Goal: Complete application form

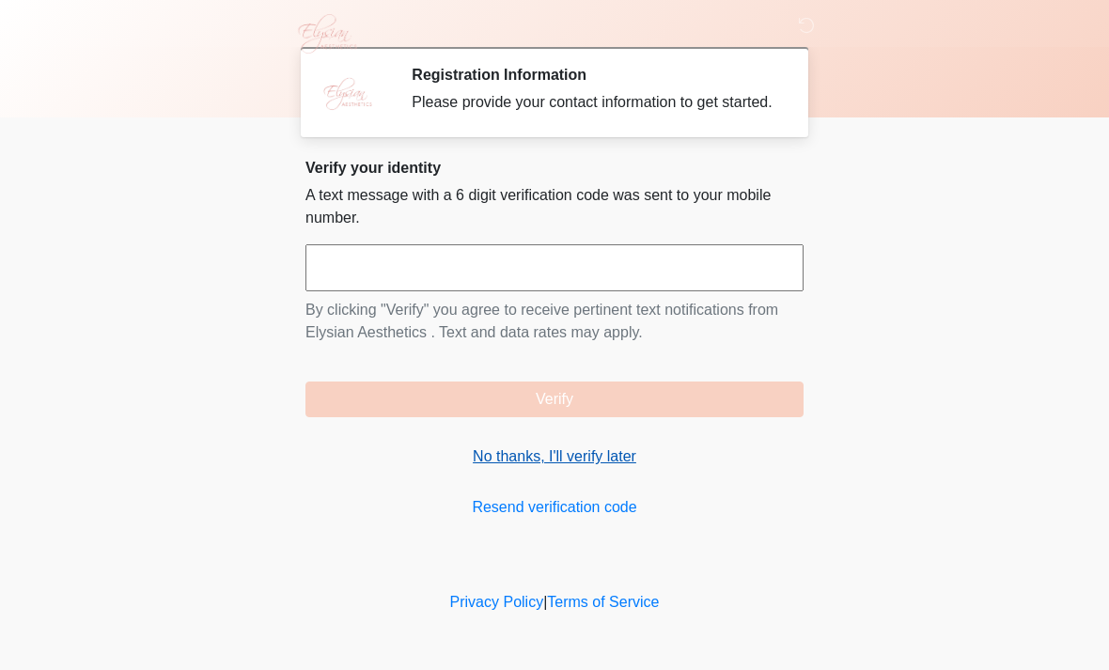
click at [586, 468] on link "No thanks, I'll verify later" at bounding box center [554, 456] width 498 height 23
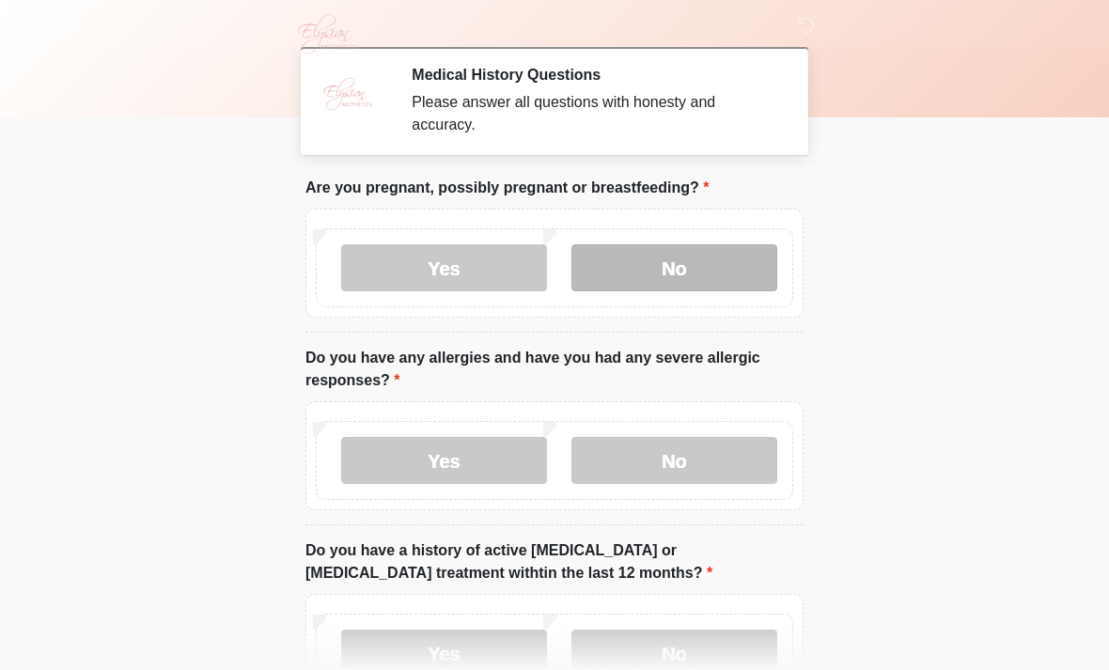
click at [716, 273] on label "No" at bounding box center [674, 267] width 206 height 47
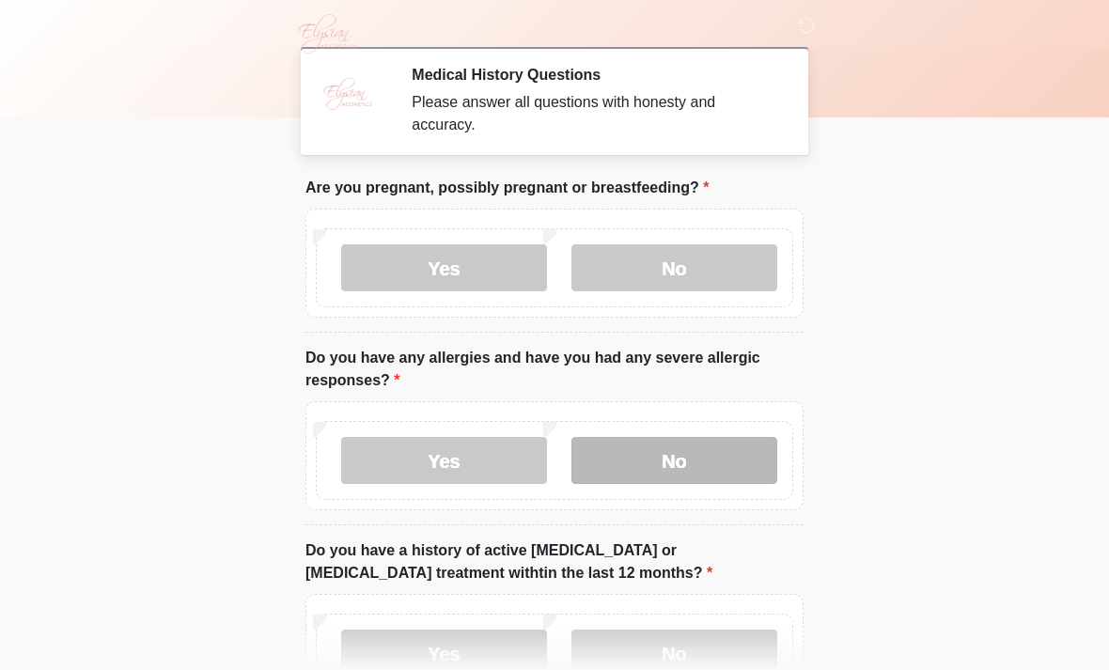
click at [713, 455] on label "No" at bounding box center [674, 460] width 206 height 47
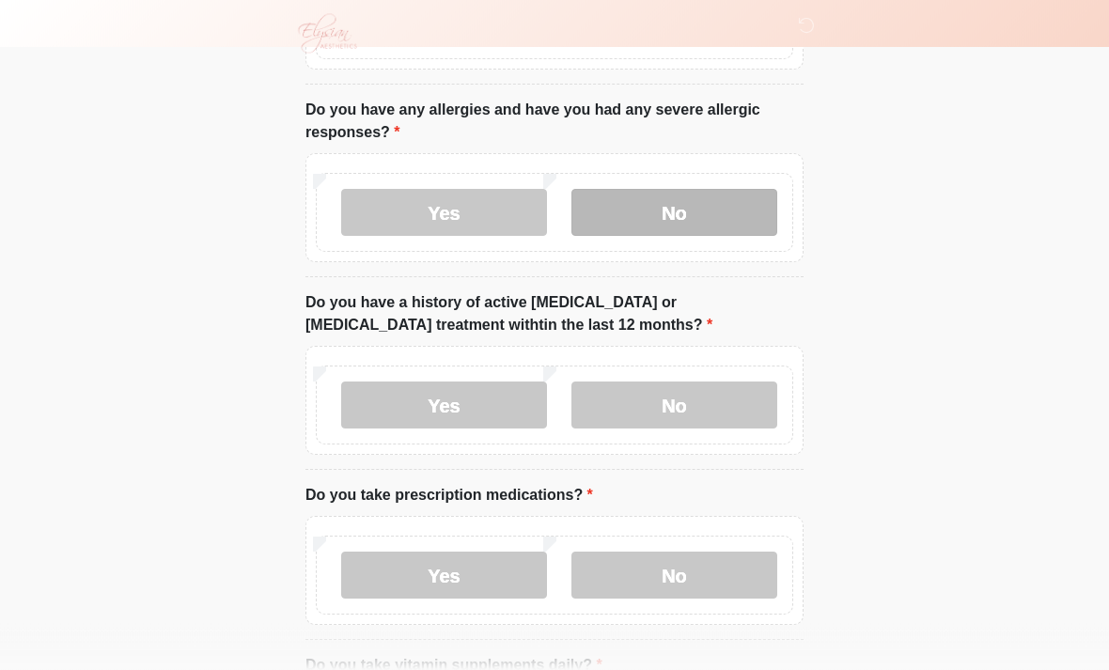
scroll to position [250, 0]
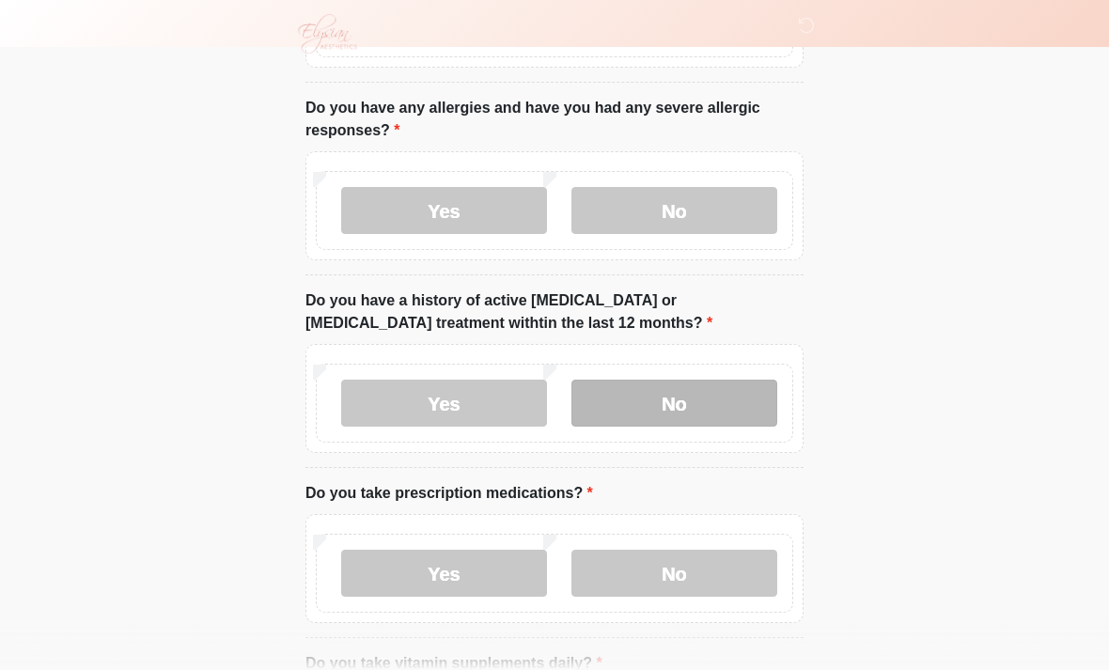
click at [723, 404] on label "No" at bounding box center [674, 403] width 206 height 47
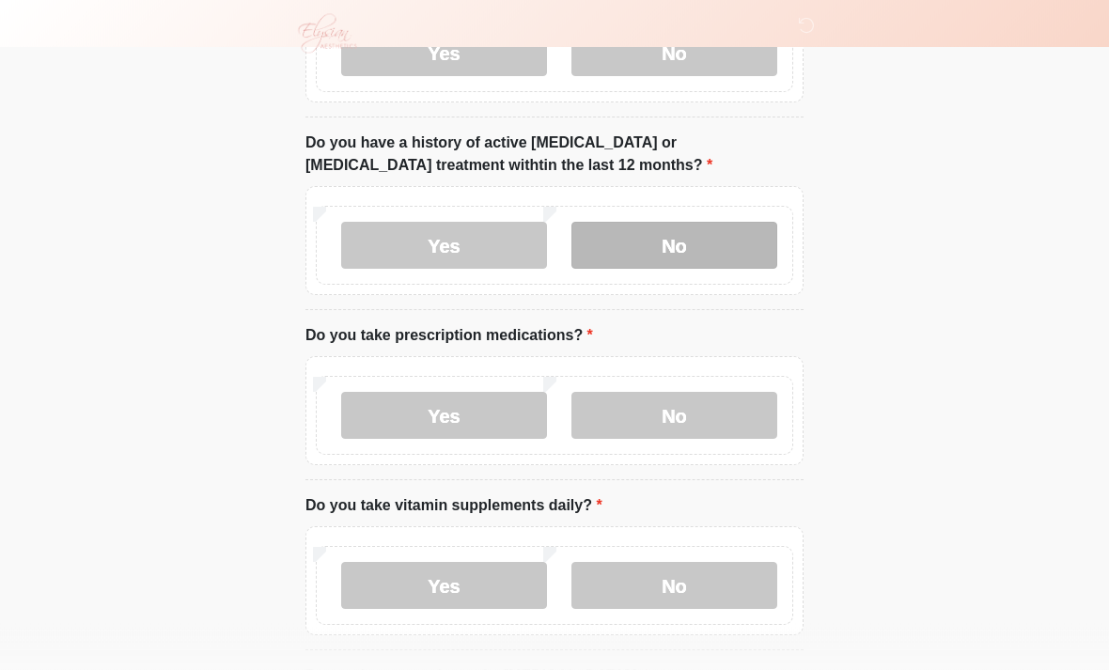
scroll to position [409, 0]
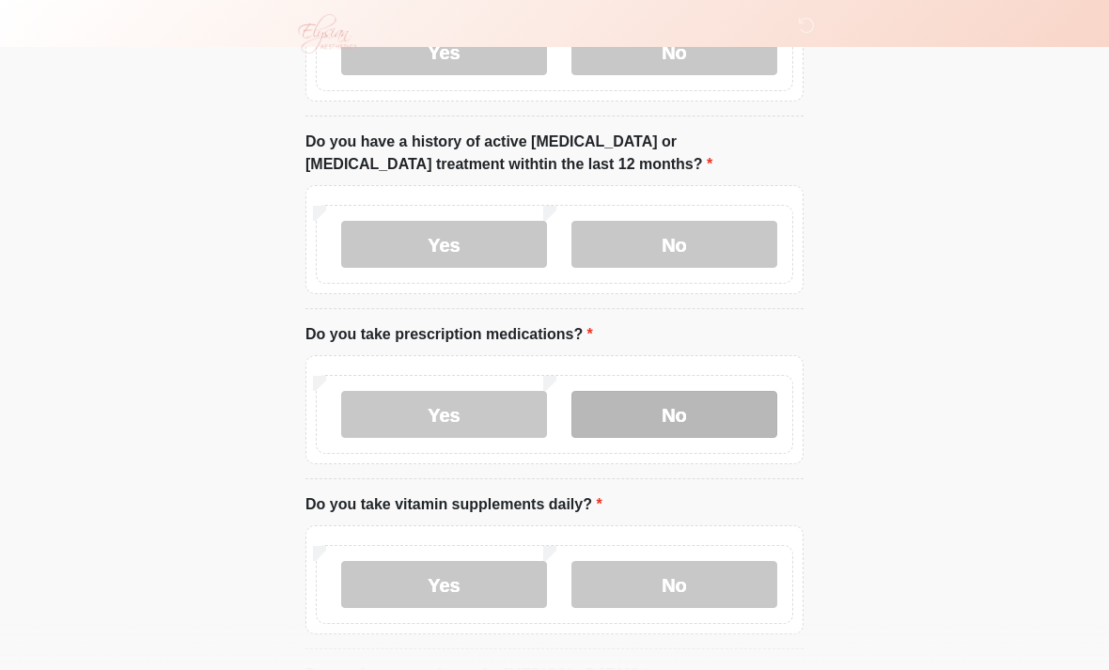
click at [711, 420] on label "No" at bounding box center [674, 414] width 206 height 47
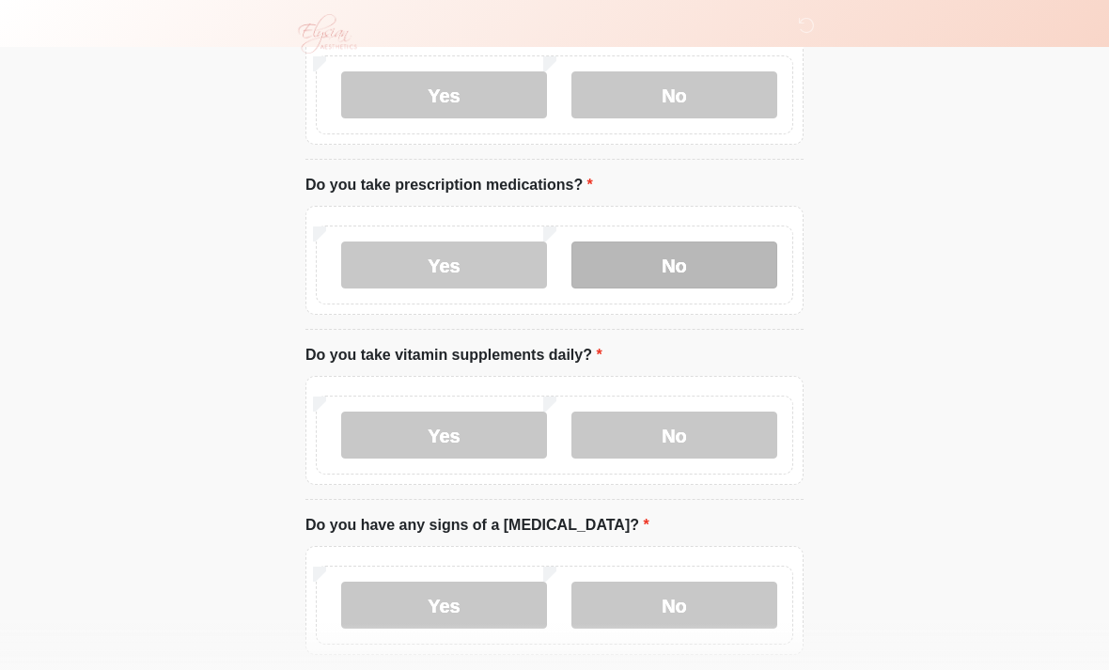
scroll to position [562, 0]
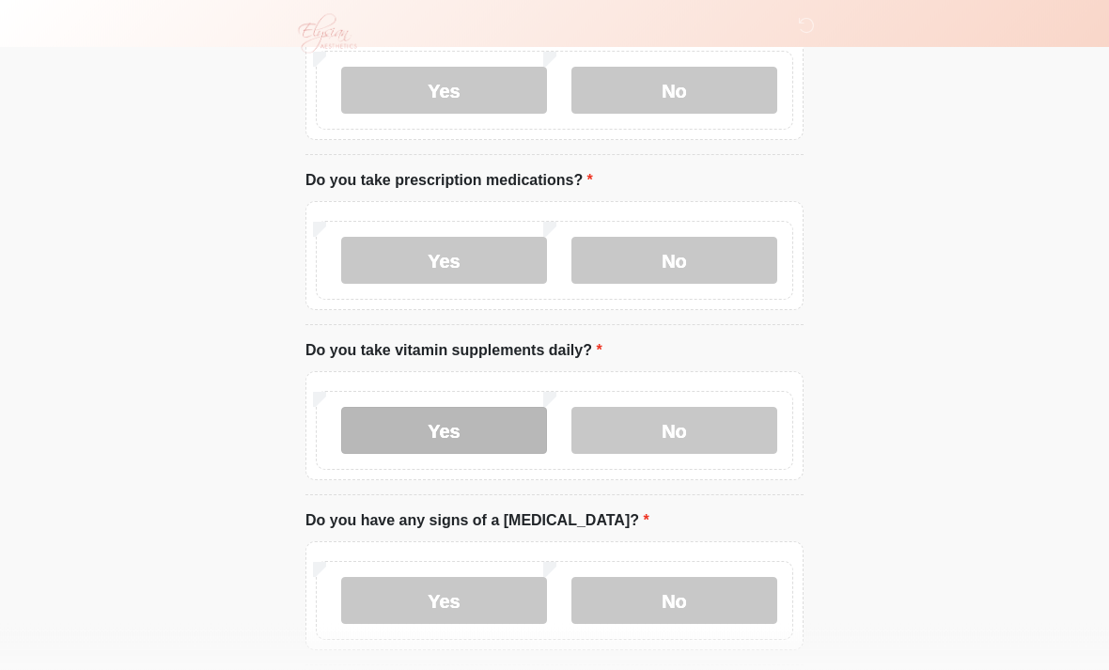
click at [502, 417] on label "Yes" at bounding box center [444, 431] width 206 height 47
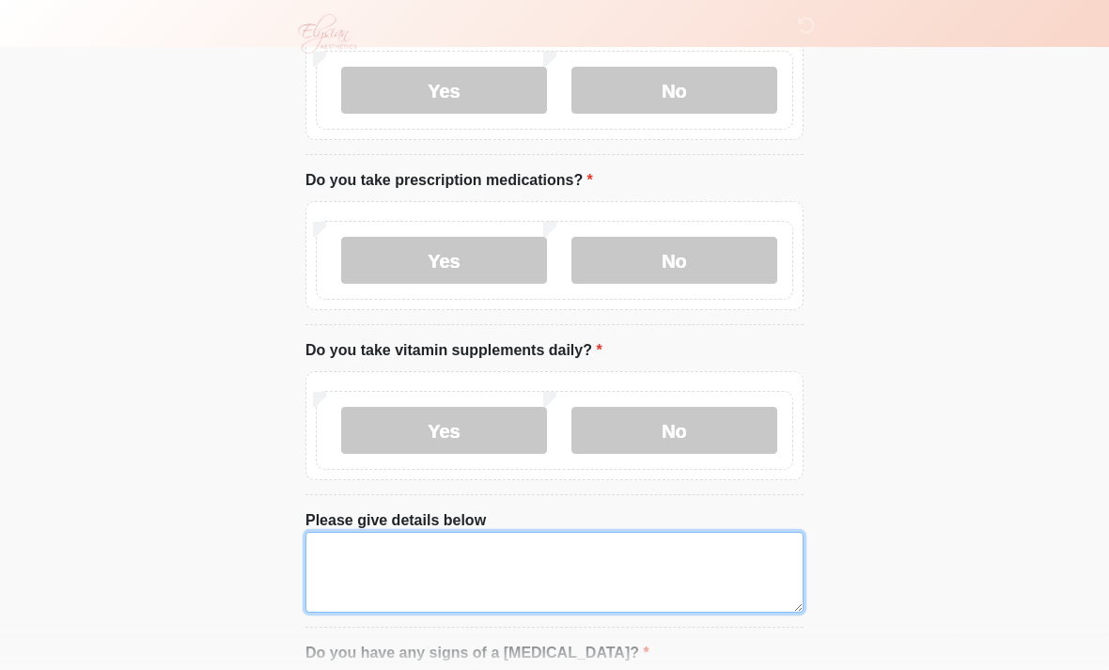
click at [608, 552] on textarea "Please give details below" at bounding box center [554, 572] width 498 height 81
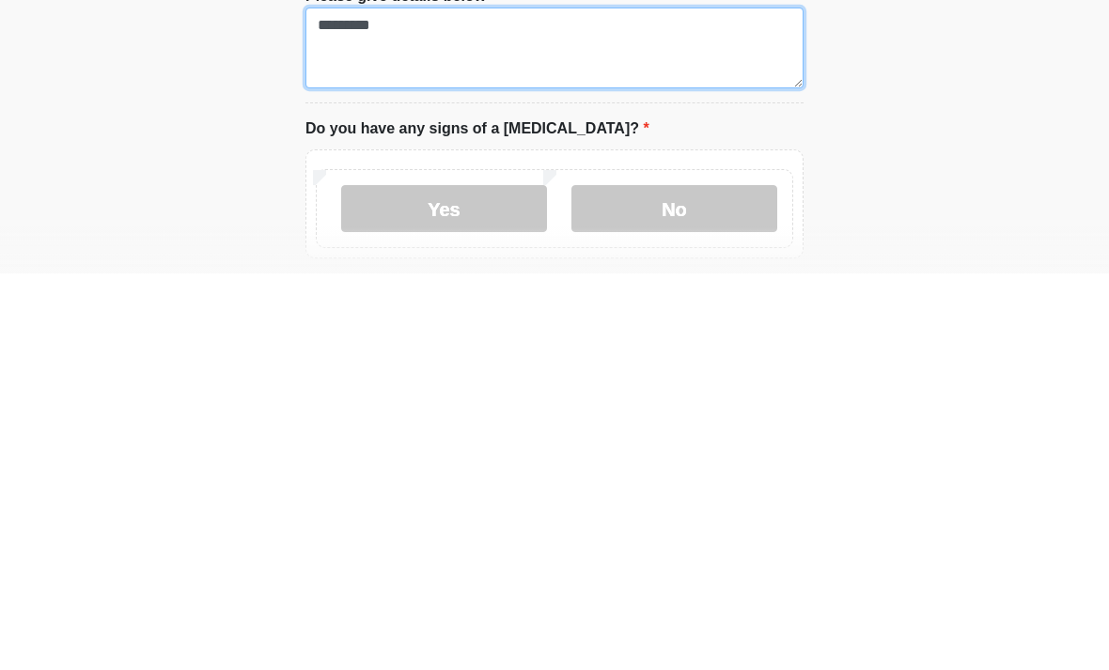
scroll to position [707, 0]
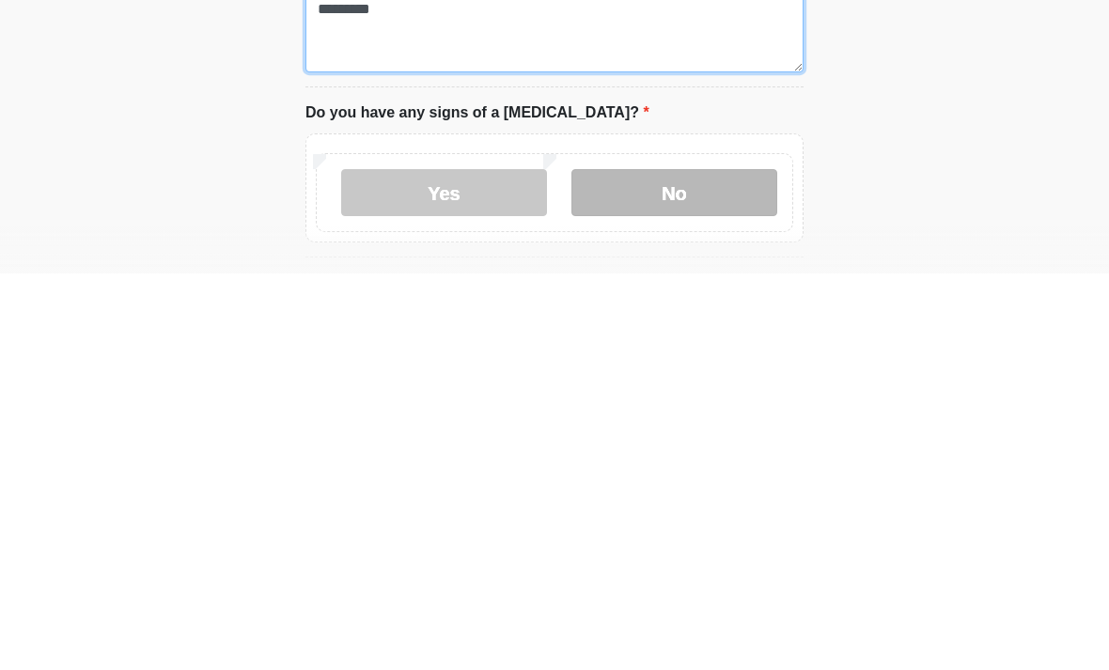
type textarea "*********"
click at [716, 566] on label "No" at bounding box center [674, 589] width 206 height 47
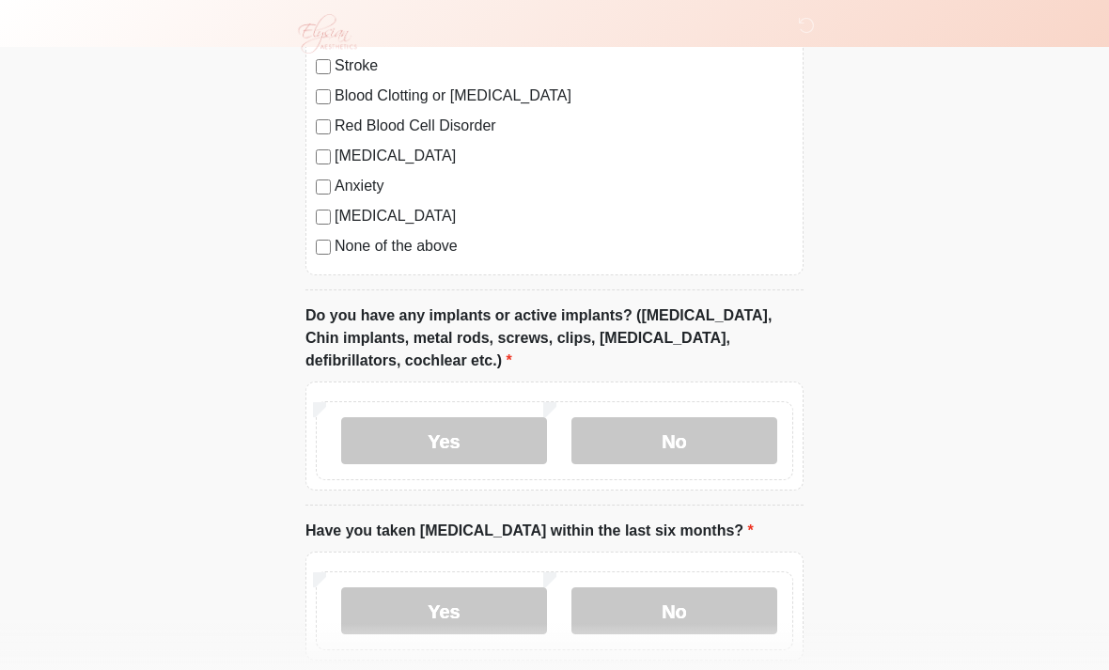
scroll to position [1491, 0]
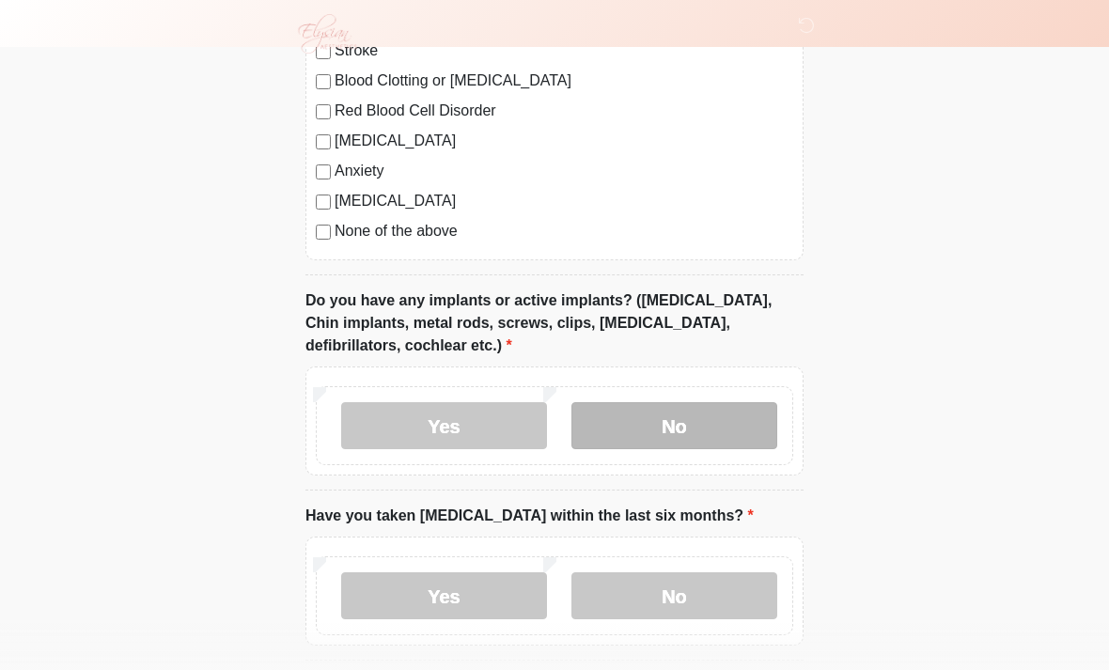
click at [705, 420] on label "No" at bounding box center [674, 425] width 206 height 47
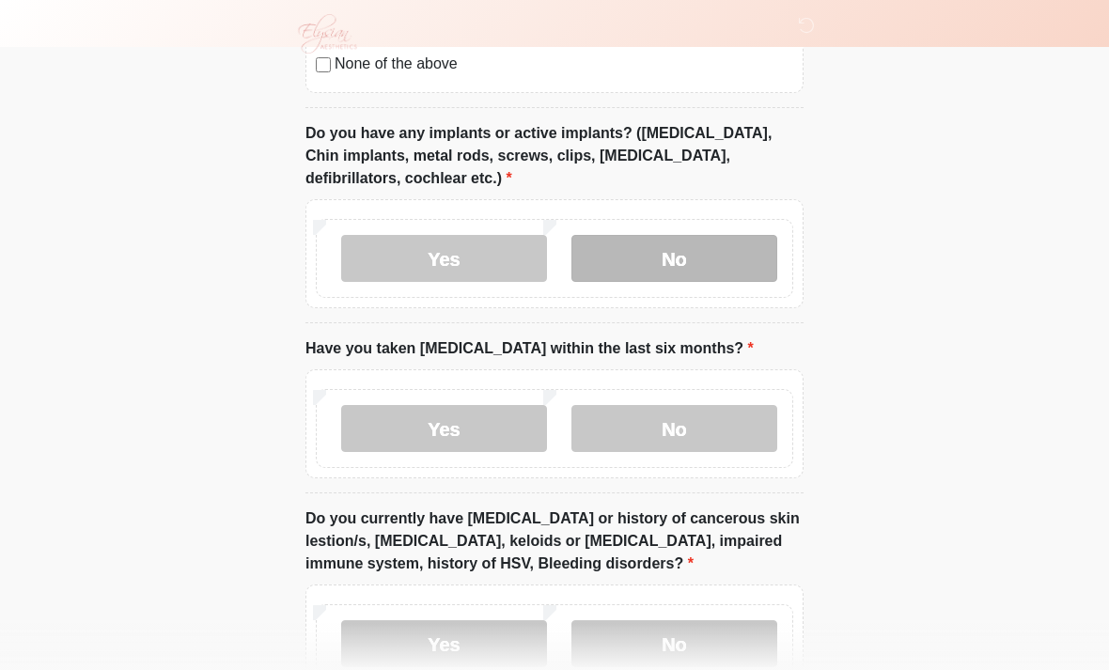
scroll to position [1663, 0]
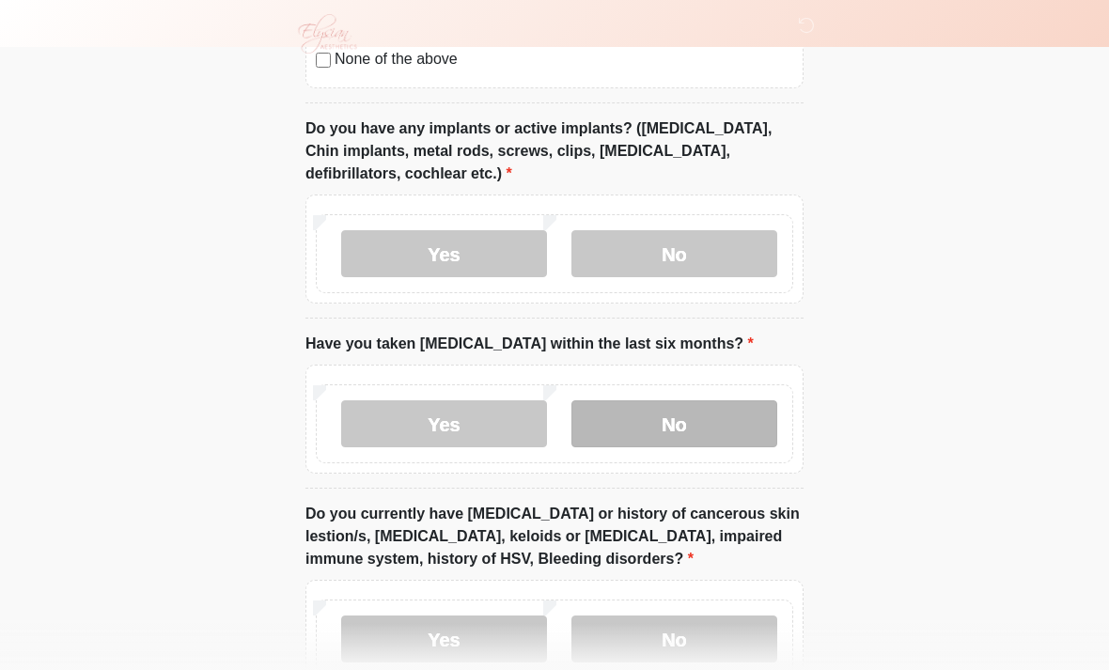
click at [701, 427] on label "No" at bounding box center [674, 423] width 206 height 47
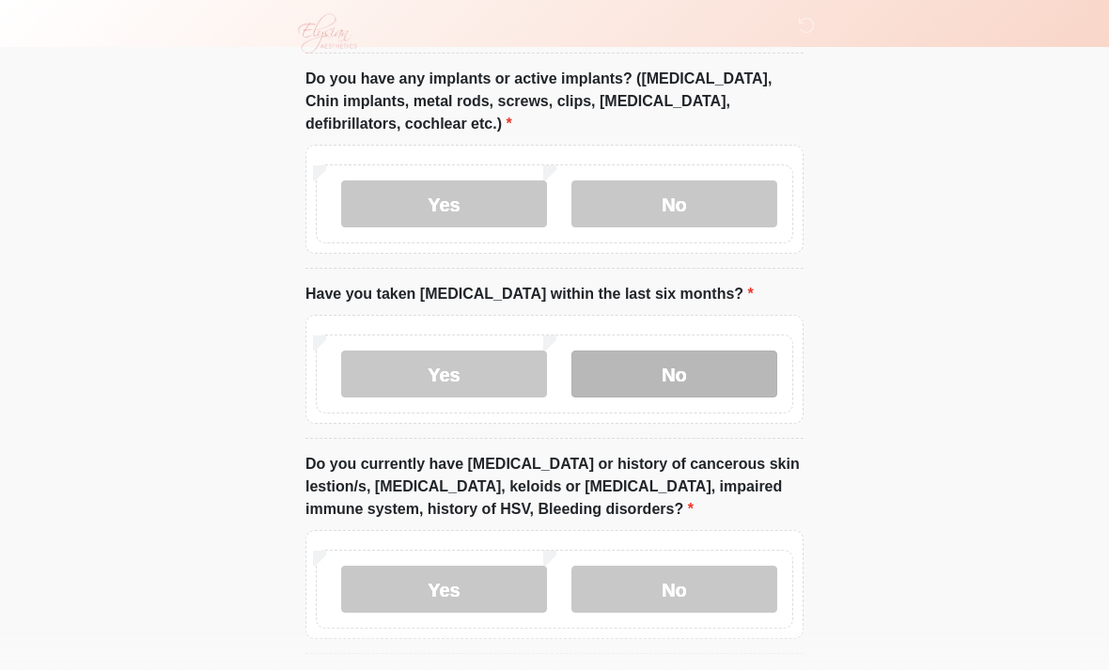
scroll to position [1784, 0]
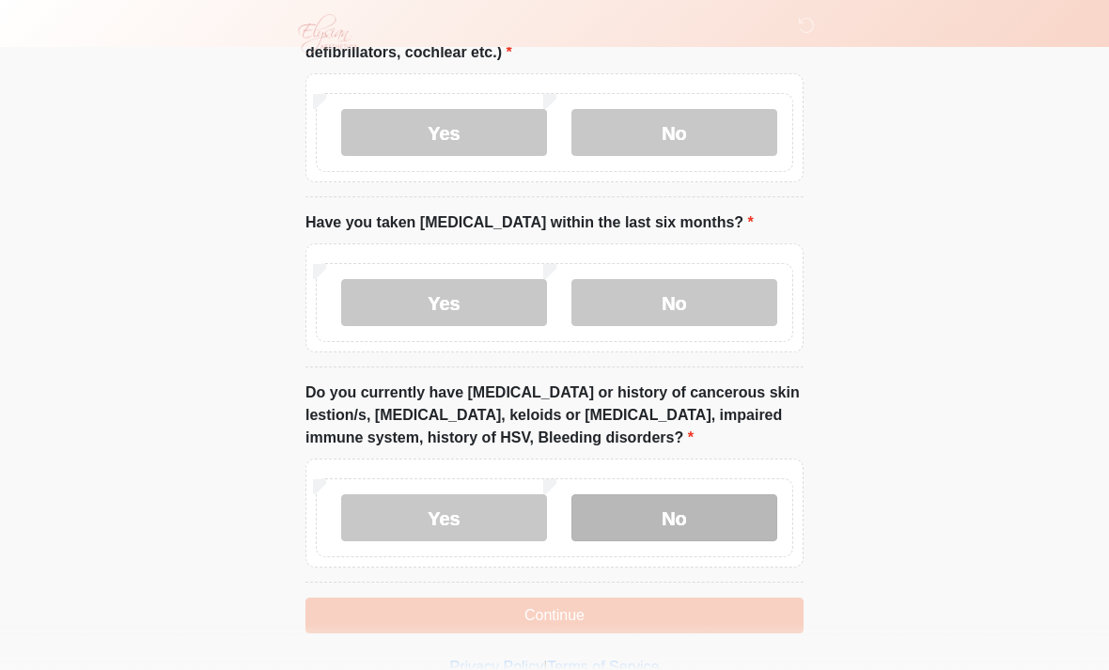
click at [704, 517] on label "No" at bounding box center [674, 517] width 206 height 47
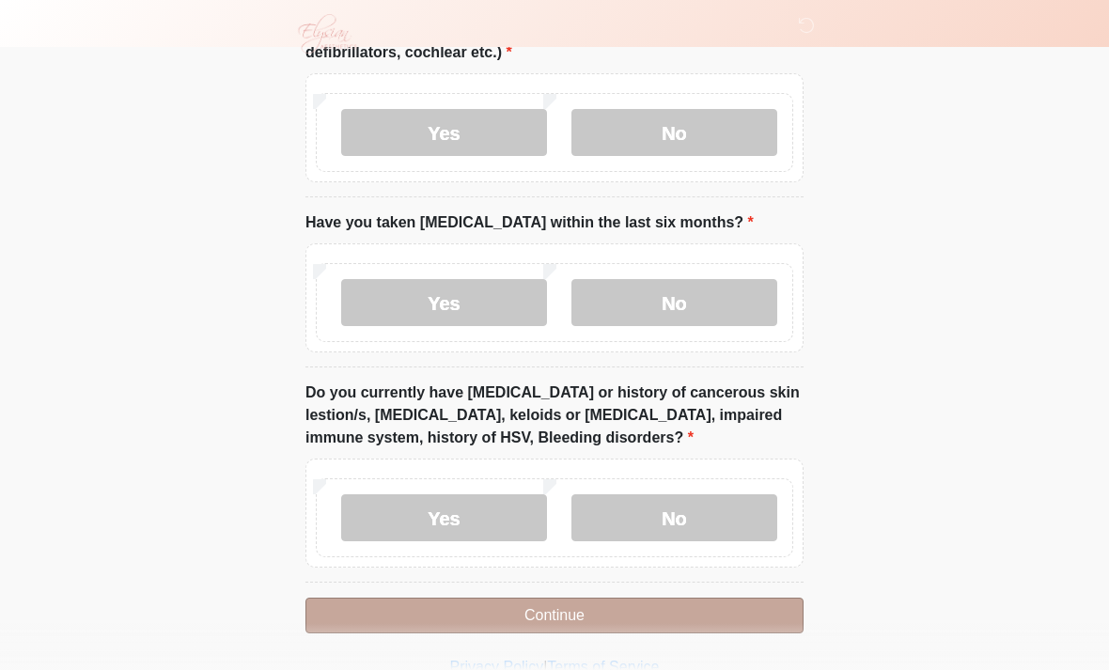
click at [703, 602] on button "Continue" at bounding box center [554, 616] width 498 height 36
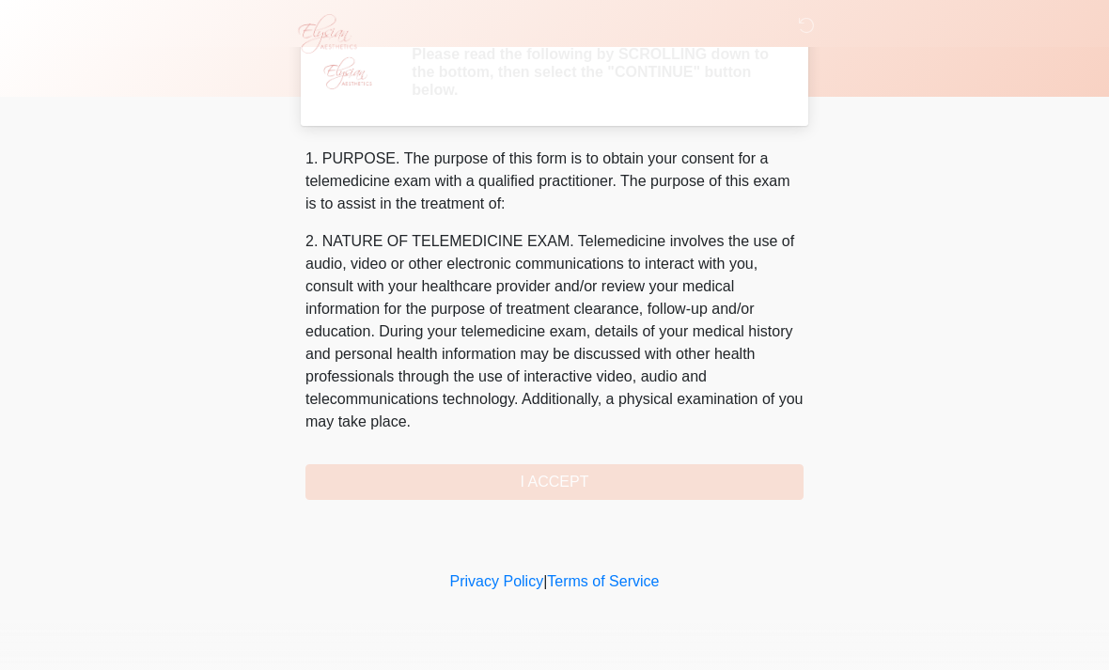
scroll to position [0, 0]
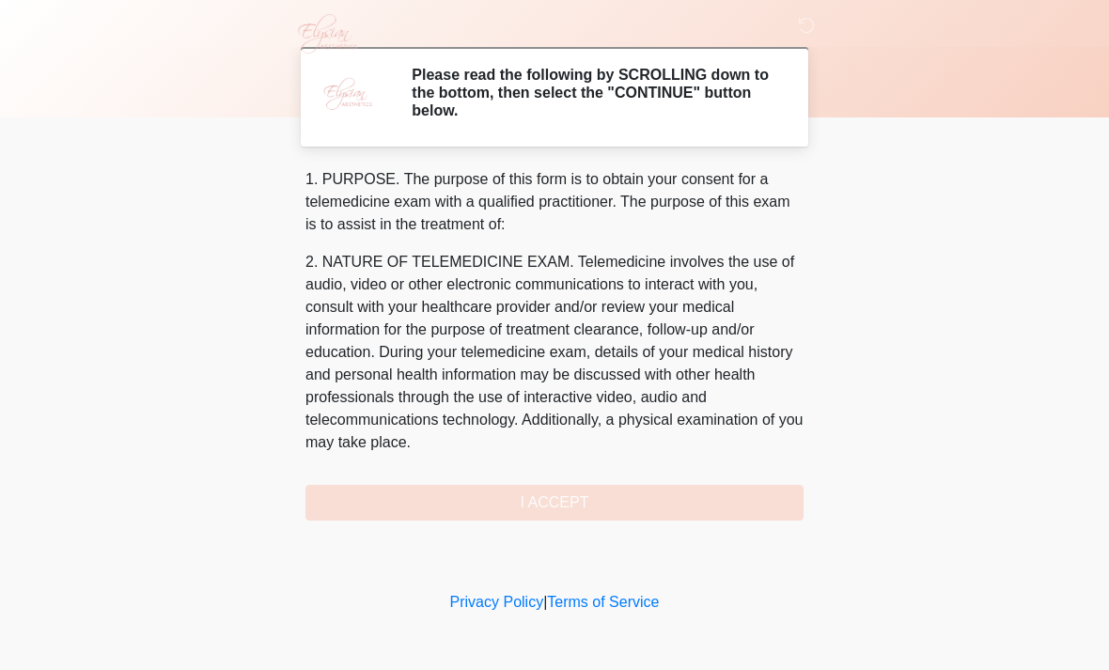
click at [640, 507] on div "1. PURPOSE. The purpose of this form is to obtain your consent for a telemedici…" at bounding box center [554, 344] width 498 height 352
click at [609, 498] on div "1. PURPOSE. The purpose of this form is to obtain your consent for a telemedici…" at bounding box center [554, 344] width 498 height 352
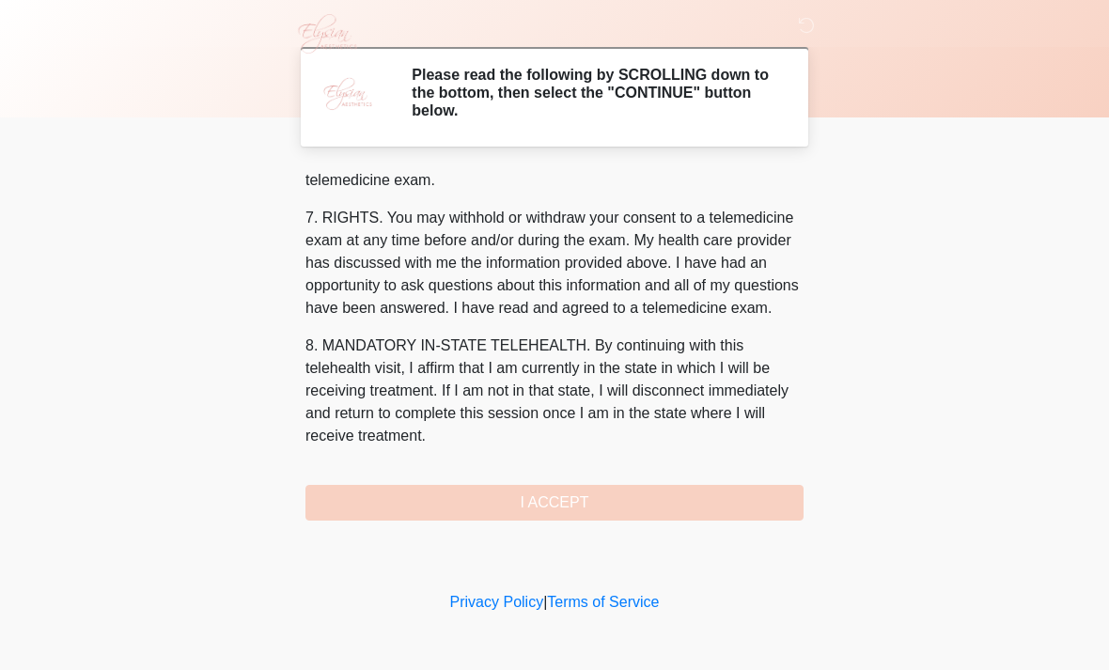
scroll to position [841, 0]
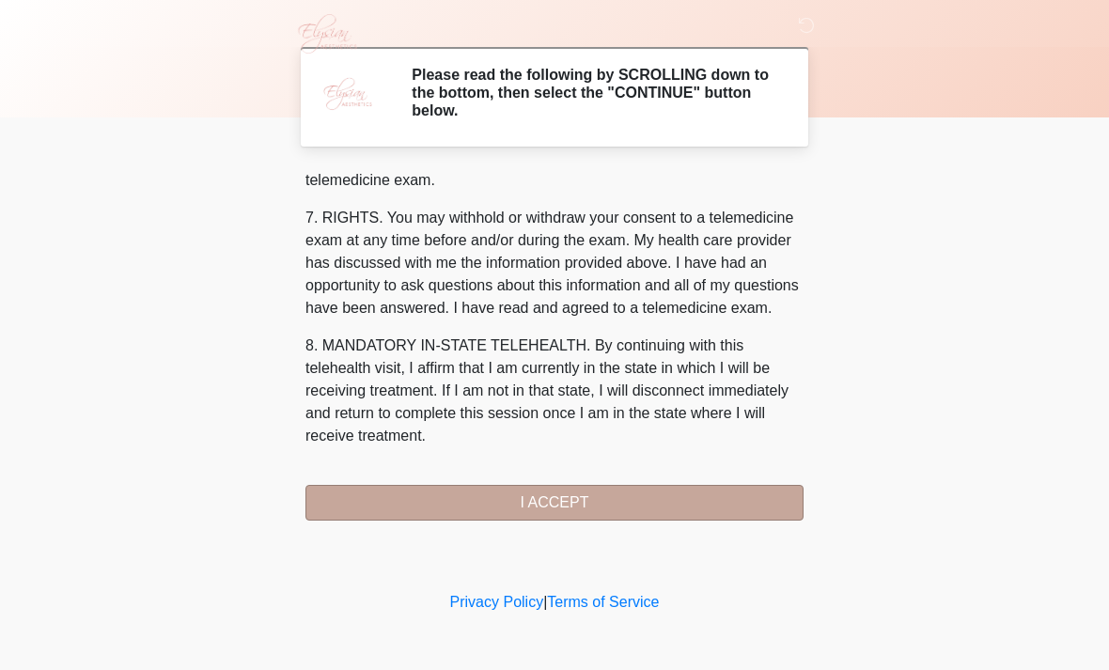
click at [609, 498] on button "I ACCEPT" at bounding box center [554, 503] width 498 height 36
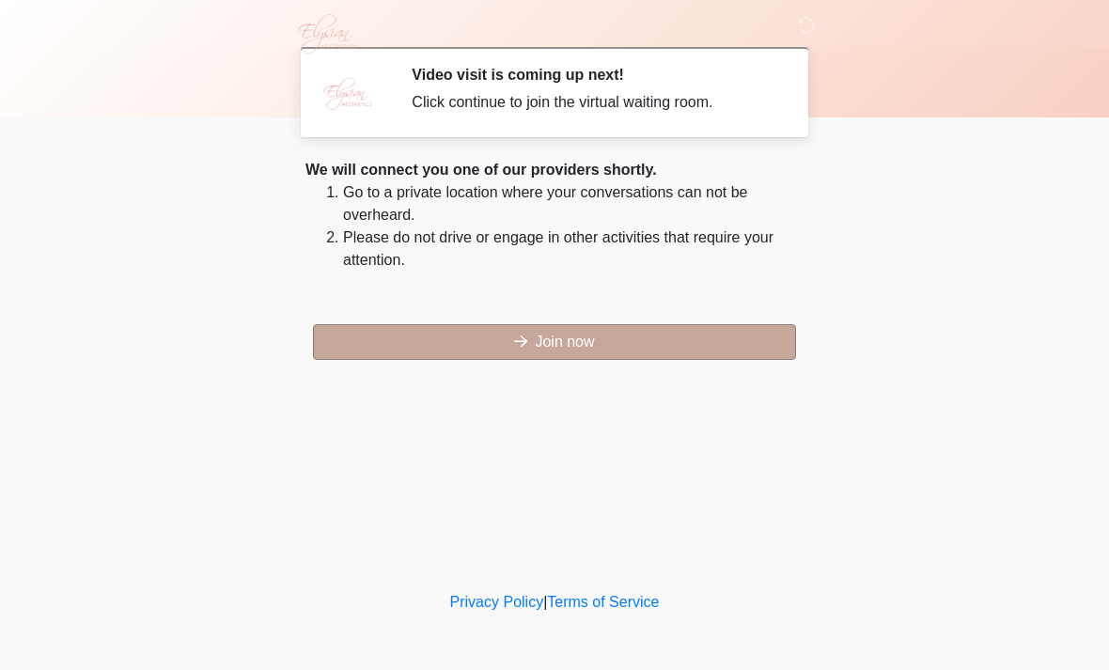
click at [579, 343] on button "Join now" at bounding box center [554, 342] width 483 height 36
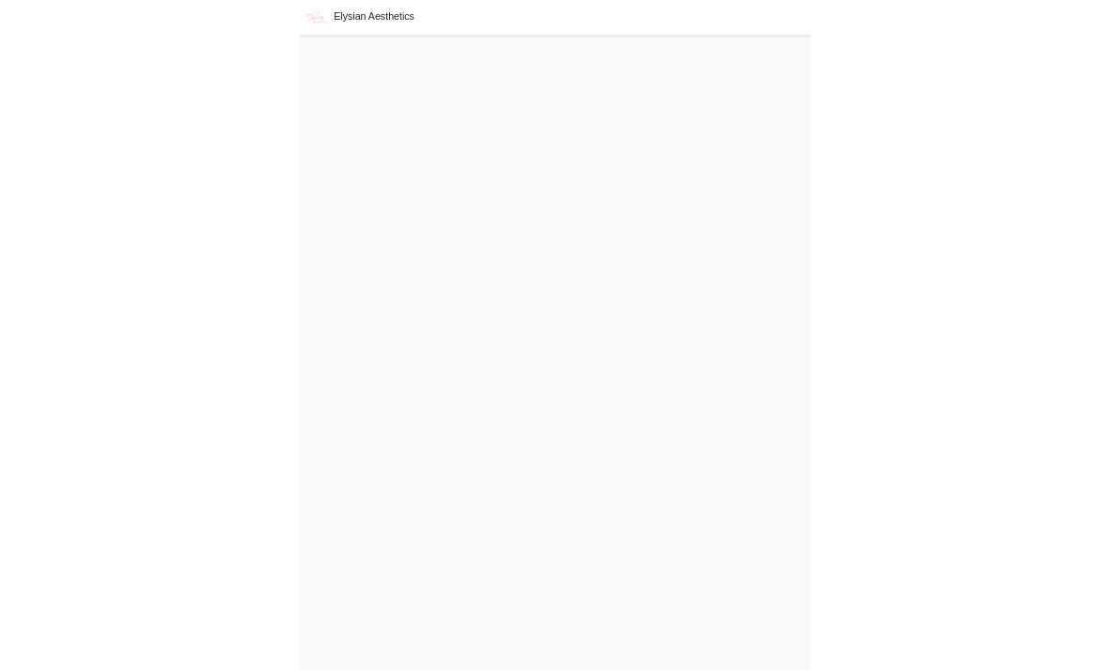
scroll to position [6, 0]
